Goal: Task Accomplishment & Management: Manage account settings

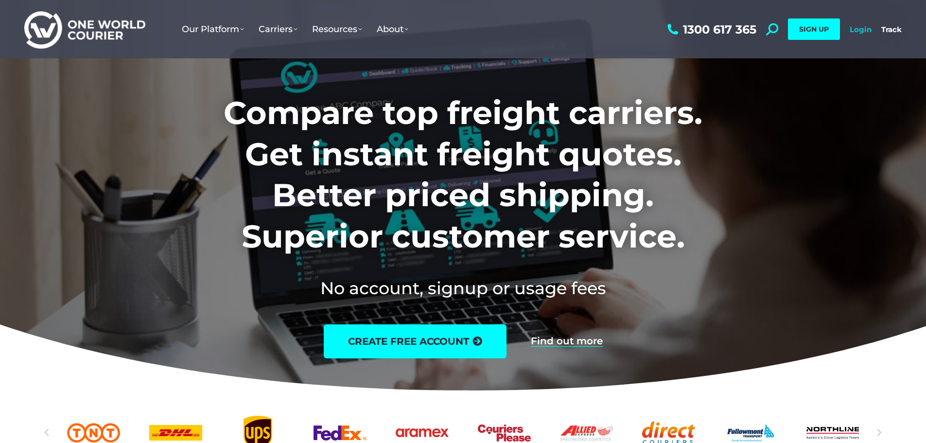
click at [866, 29] on link "Login" at bounding box center [860, 29] width 22 height 9
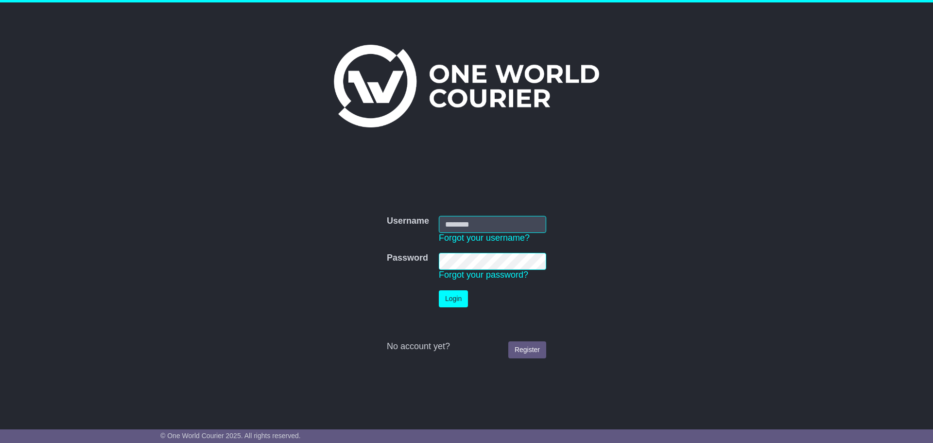
click at [457, 223] on input "Username" at bounding box center [492, 224] width 107 height 17
type input "**********"
click at [453, 296] on button "Login" at bounding box center [453, 298] width 29 height 17
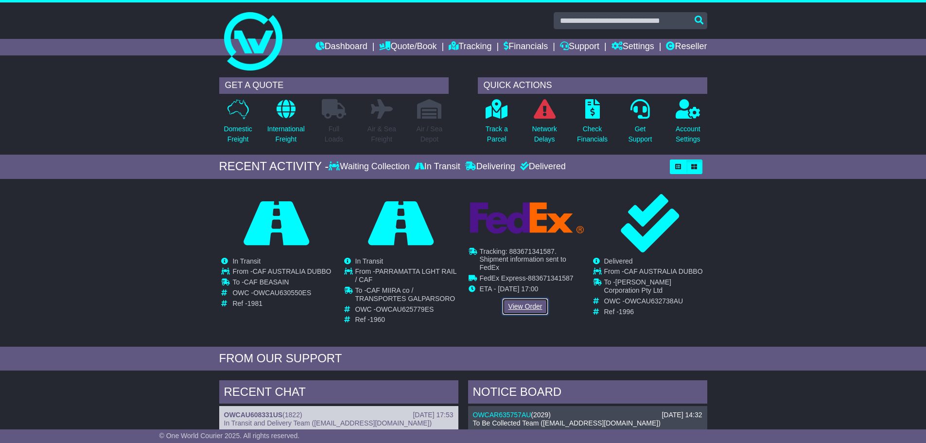
click at [522, 307] on link "View Order" at bounding box center [525, 306] width 47 height 17
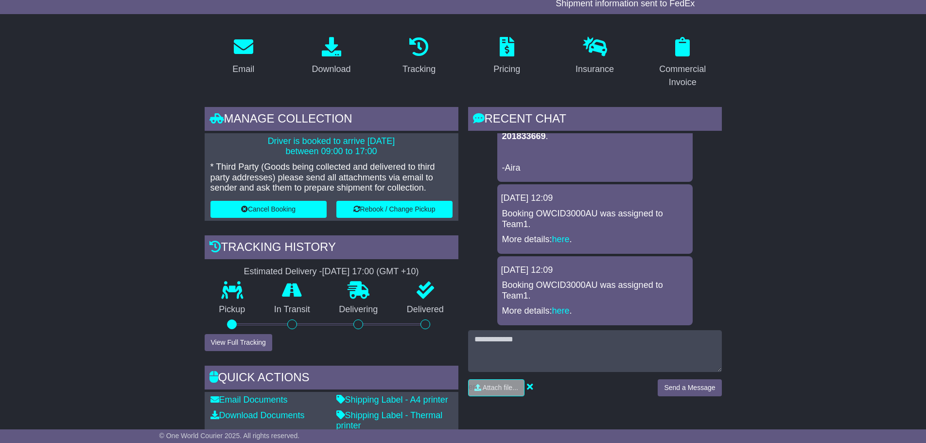
scroll to position [146, 0]
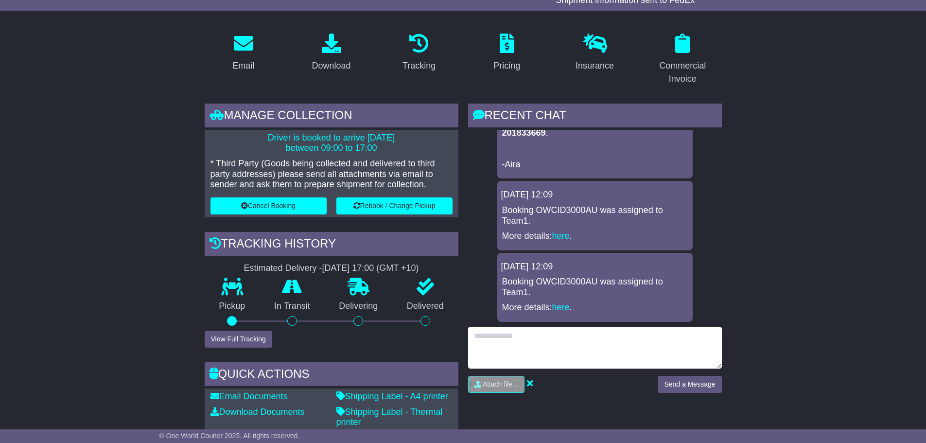
drag, startPoint x: 496, startPoint y: 338, endPoint x: 506, endPoint y: 339, distance: 10.2
click at [500, 338] on textarea at bounding box center [595, 348] width 254 height 42
type textarea "**********"
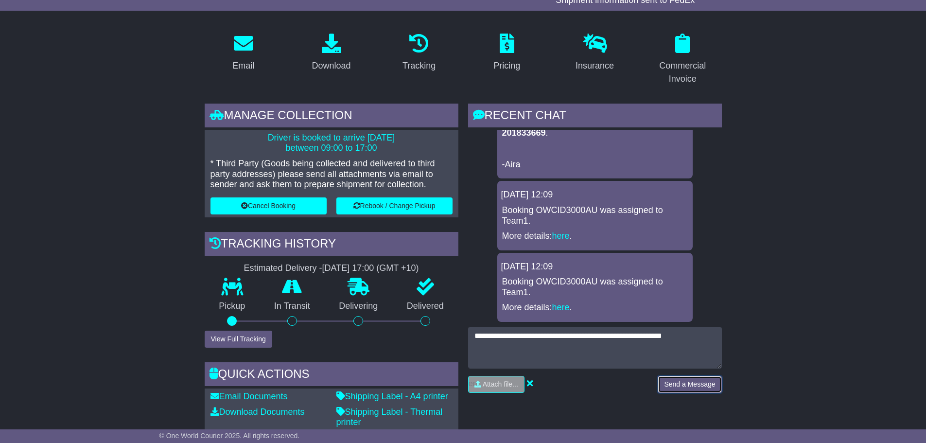
click at [692, 383] on button "Send a Message" at bounding box center [689, 384] width 64 height 17
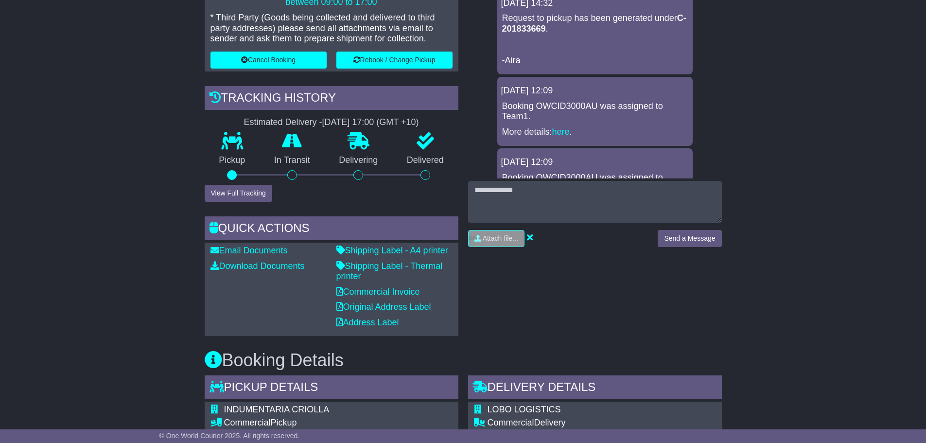
scroll to position [0, 0]
